Goal: Navigation & Orientation: Find specific page/section

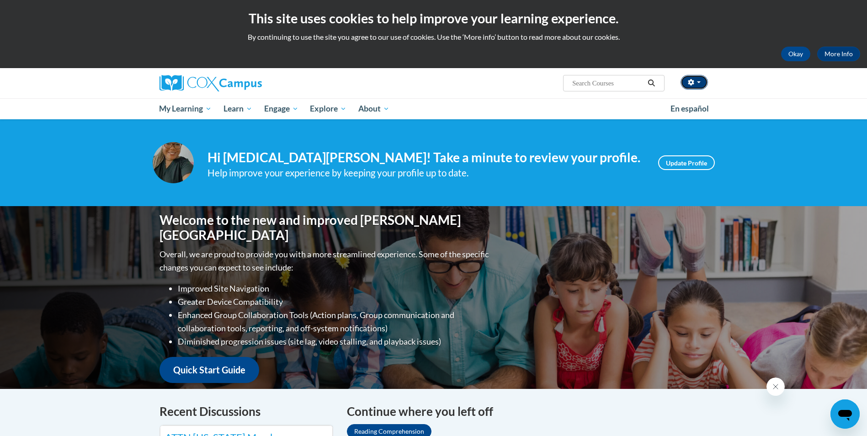
click at [702, 82] on button "button" at bounding box center [694, 82] width 27 height 15
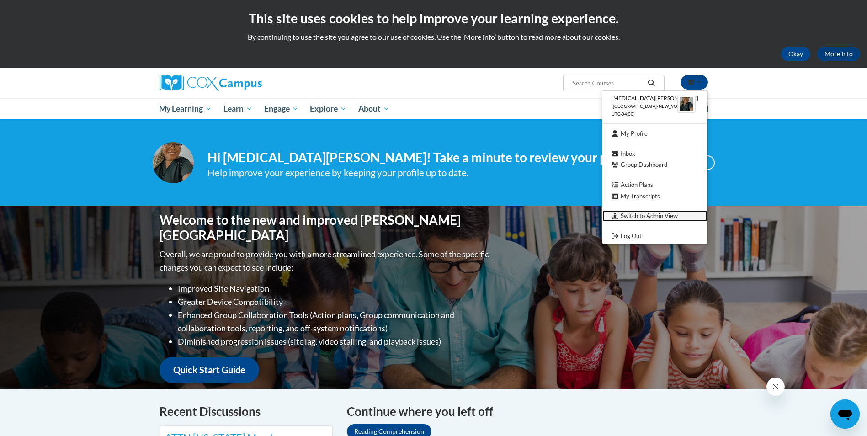
click at [673, 216] on link "Switch to Admin View" at bounding box center [654, 215] width 105 height 11
